Goal: Task Accomplishment & Management: Manage account settings

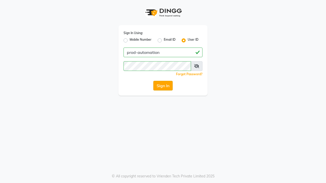
click at [163, 86] on button "Sign In" at bounding box center [162, 86] width 19 height 10
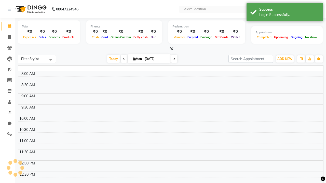
select select "en"
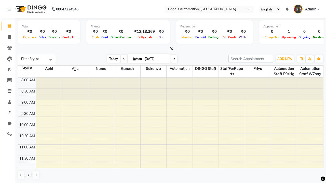
click at [111, 59] on span "Today" at bounding box center [113, 59] width 13 height 8
click at [285, 59] on span "ADD NEW" at bounding box center [284, 59] width 15 height 4
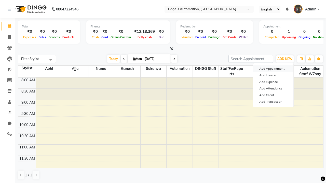
click at [273, 69] on button "Add Appointment" at bounding box center [273, 68] width 40 height 7
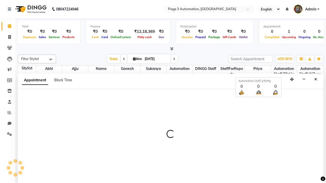
scroll to position [0, 0]
select select "tentative"
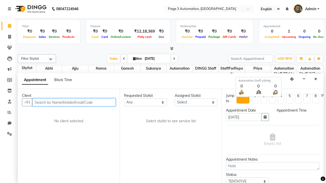
select select "540"
type input "8192346578"
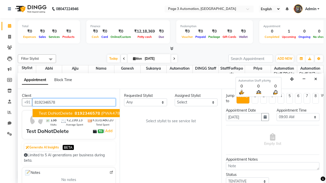
click at [75, 113] on span "8192346578" at bounding box center [87, 113] width 25 height 5
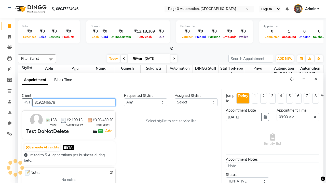
scroll to position [0, 0]
select select "711"
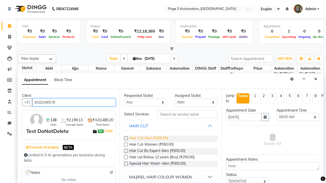
type input "8192346578"
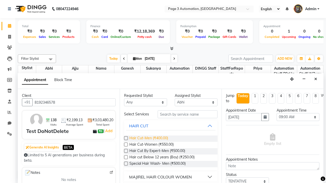
click at [148, 139] on span "Hair Cut-Men (₹400.00)" at bounding box center [148, 139] width 39 height 6
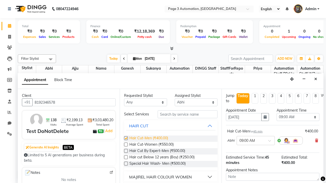
checkbox input "false"
select select "870"
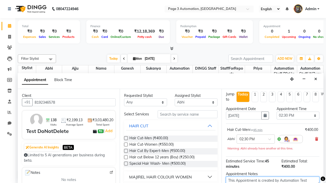
type textarea "This Appointment is created by Automation Test"
checkbox input "false"
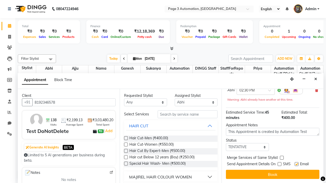
click at [296, 164] on label at bounding box center [297, 164] width 4 height 4
click at [296, 164] on input "checkbox" at bounding box center [296, 164] width 3 height 3
checkbox input "false"
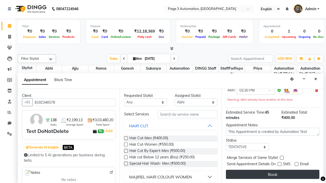
click at [272, 175] on button "Book" at bounding box center [272, 174] width 93 height 9
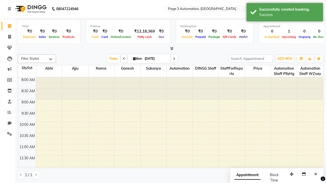
scroll to position [0, 0]
click at [285, 13] on div "Success" at bounding box center [289, 14] width 60 height 5
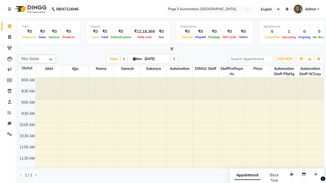
click at [51, 60] on span at bounding box center [51, 60] width 10 height 10
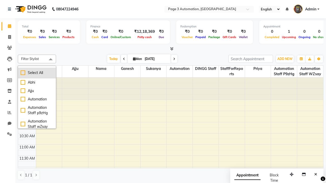
click at [37, 73] on div "Select All" at bounding box center [37, 72] width 33 height 5
checkbox input "true"
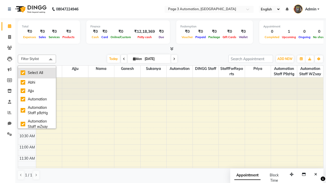
checkbox input "true"
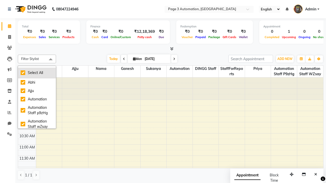
checkbox input "true"
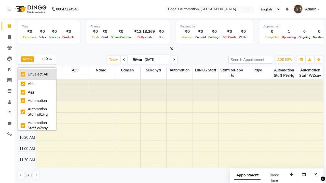
click at [37, 74] on div "UnSelect All" at bounding box center [37, 74] width 33 height 5
checkbox input "false"
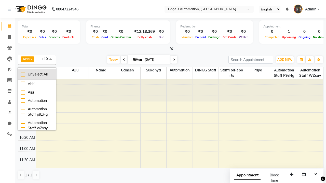
checkbox input "false"
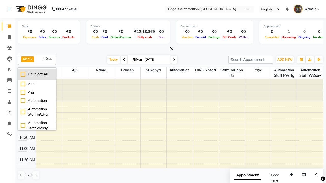
checkbox input "false"
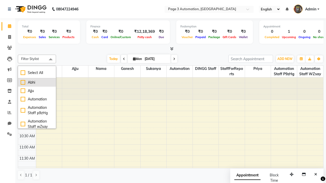
click at [37, 82] on div "Abhi" at bounding box center [37, 82] width 33 height 5
checkbox input "true"
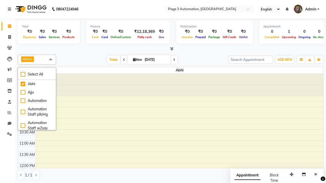
click at [51, 60] on span at bounding box center [51, 60] width 10 height 10
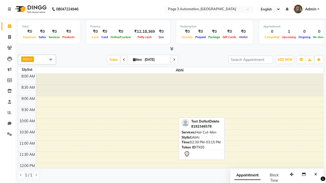
scroll to position [107, 0]
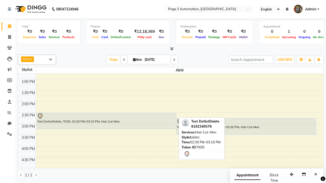
click at [106, 121] on div "Test DoNotDelete, TK05, 02:30 PM-03:15 PM, Hair Cut-Men" at bounding box center [106, 121] width 139 height 16
select select "7"
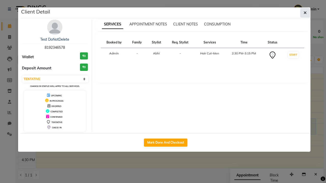
click at [305, 13] on icon "button" at bounding box center [304, 13] width 3 height 4
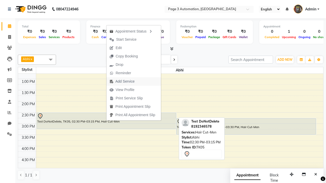
click at [134, 81] on span "Add Service" at bounding box center [121, 81] width 31 height 8
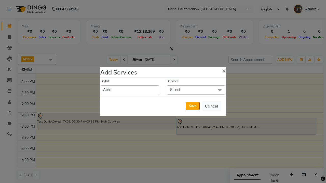
click at [196, 90] on span "Select" at bounding box center [196, 90] width 58 height 9
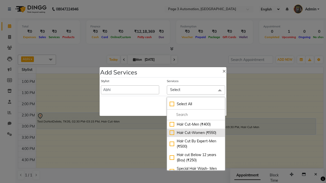
click at [196, 133] on div "Hair Cut-Women (₹550)" at bounding box center [196, 132] width 53 height 5
checkbox input "true"
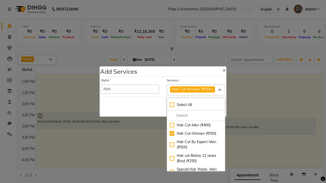
click at [196, 90] on span "Hair Cut-Women (₹550)" at bounding box center [191, 89] width 39 height 5
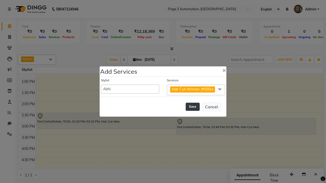
click at [192, 107] on button "Save" at bounding box center [193, 107] width 14 height 8
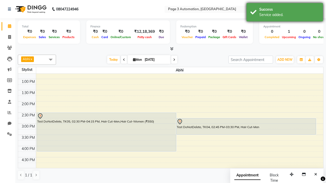
click at [285, 13] on div "Service added." at bounding box center [289, 14] width 60 height 5
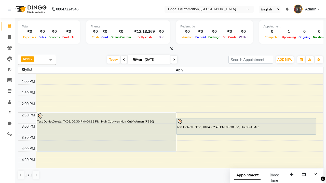
click at [106, 132] on div "Test DoNotDelete, TK05, 02:30 PM-04:15 PM, Hair Cut-Men,Hair Cut-Women (₹550)" at bounding box center [106, 132] width 139 height 38
select select "7"
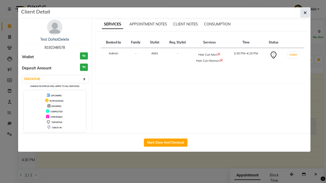
click at [305, 13] on icon "button" at bounding box center [304, 13] width 3 height 4
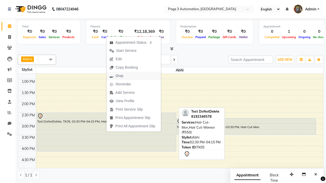
click at [134, 76] on button "Drop" at bounding box center [133, 76] width 54 height 8
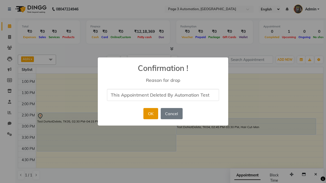
type input "This Appointment Deleted By Automation Test"
click at [150, 114] on button "OK" at bounding box center [150, 113] width 15 height 11
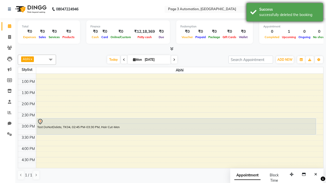
click at [285, 13] on div "successfully deleted the booking" at bounding box center [289, 14] width 60 height 5
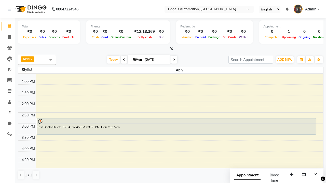
click at [51, 60] on span at bounding box center [51, 60] width 10 height 10
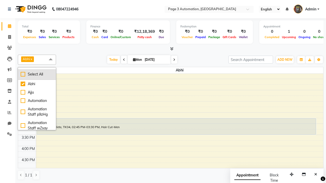
click at [37, 74] on div "Select All" at bounding box center [37, 74] width 33 height 5
checkbox input "true"
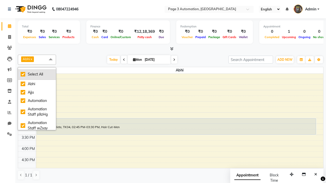
checkbox input "true"
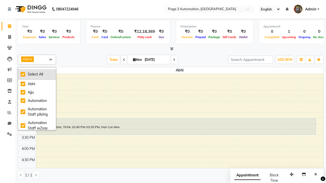
checkbox input "true"
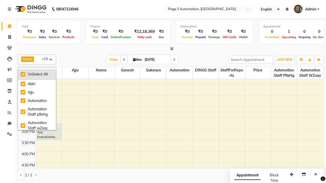
click at [37, 74] on div "UnSelect All" at bounding box center [37, 74] width 33 height 5
checkbox input "false"
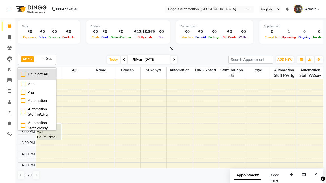
checkbox input "false"
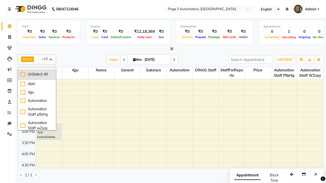
checkbox input "false"
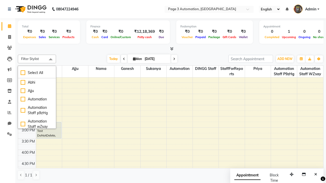
click at [51, 60] on span at bounding box center [51, 60] width 10 height 10
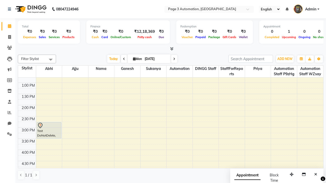
click at [306, 9] on span "Admin" at bounding box center [310, 9] width 11 height 5
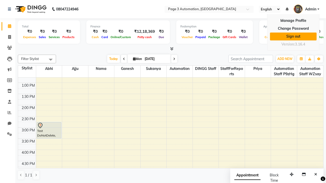
click at [293, 36] on link "Sign out" at bounding box center [293, 37] width 47 height 8
